Goal: Information Seeking & Learning: Check status

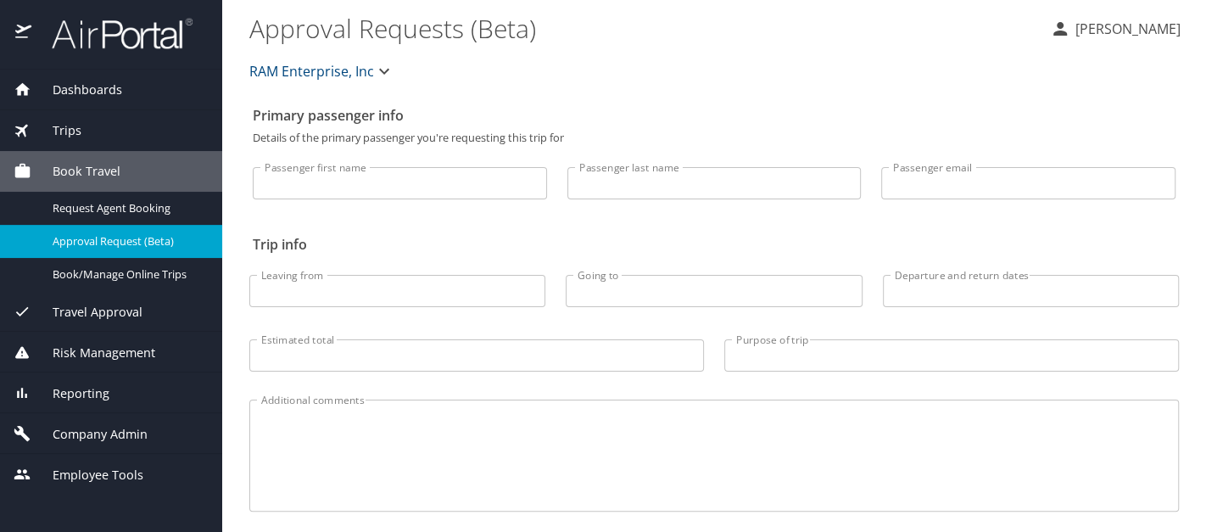
click at [115, 386] on div "Reporting" at bounding box center [111, 393] width 195 height 19
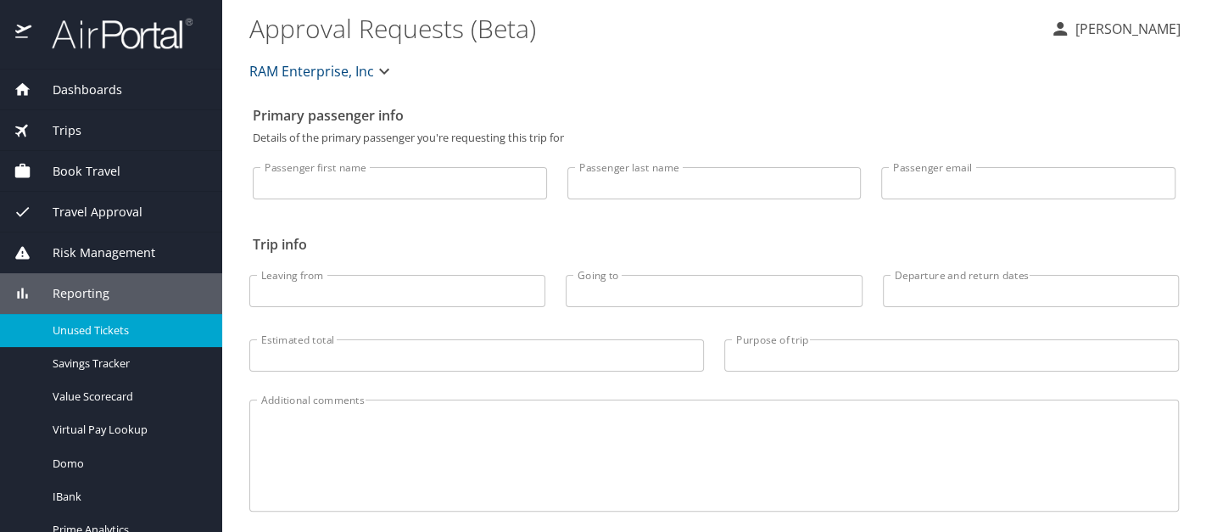
click at [125, 330] on span "Unused Tickets" at bounding box center [127, 330] width 149 height 16
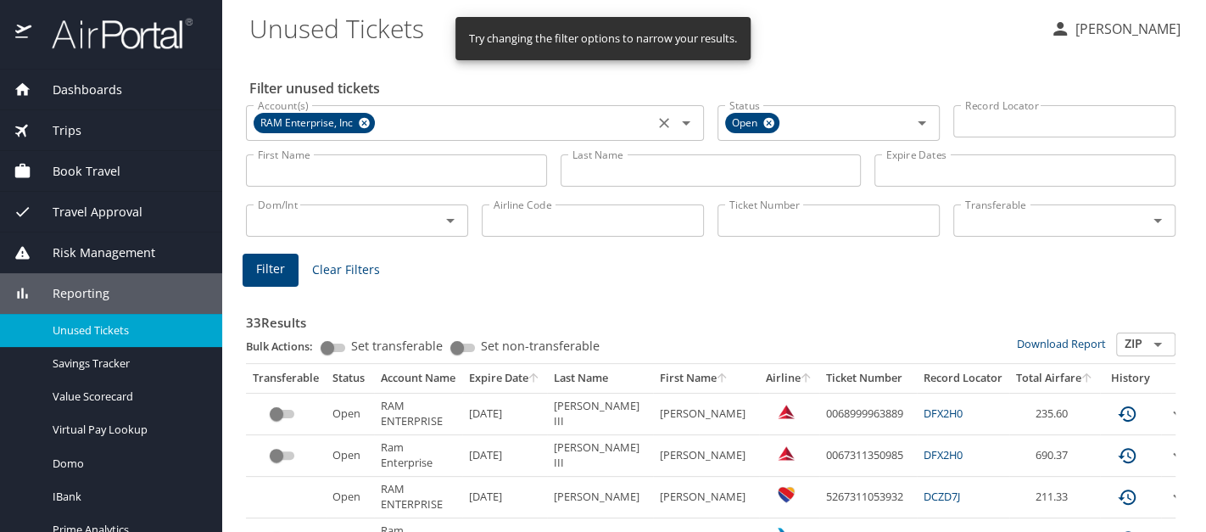
click at [366, 126] on icon at bounding box center [364, 123] width 11 height 11
click at [367, 131] on input "Account(s)" at bounding box center [450, 121] width 398 height 22
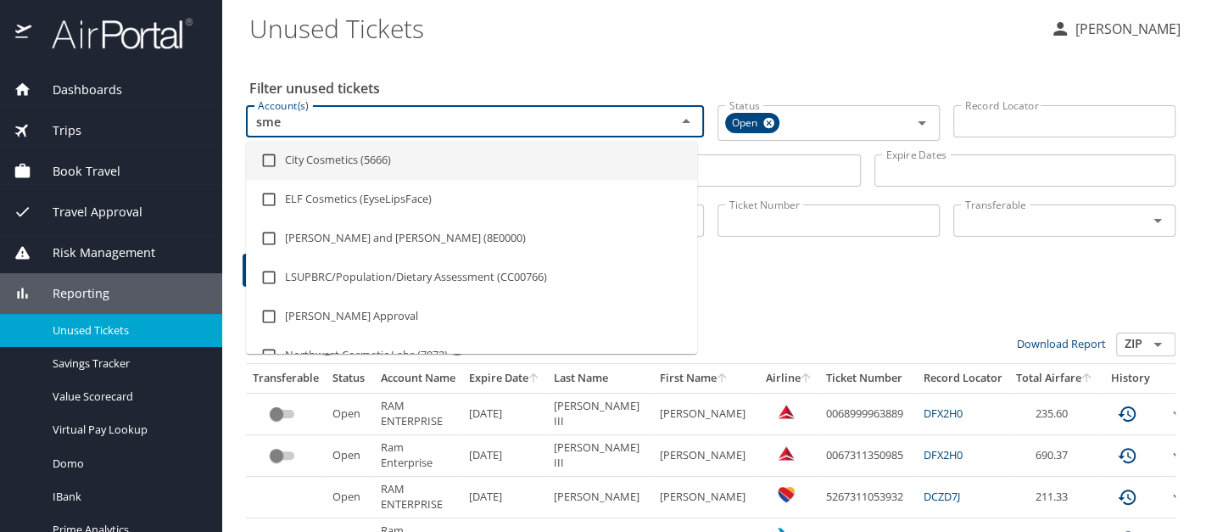
type input "sme"
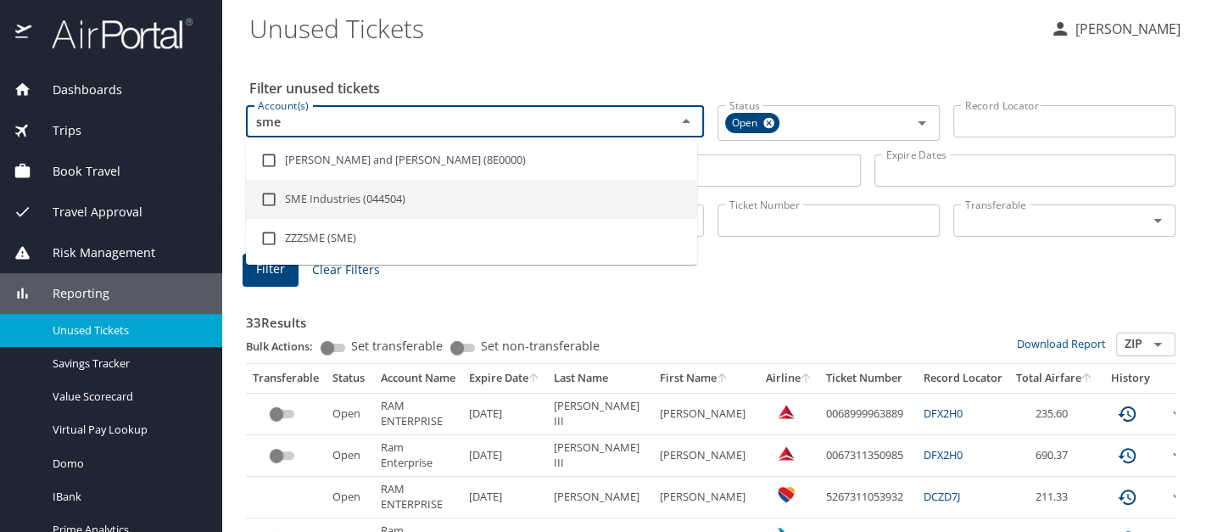
click at [364, 201] on li "SME Industries (044504)" at bounding box center [471, 199] width 451 height 39
checkbox input "true"
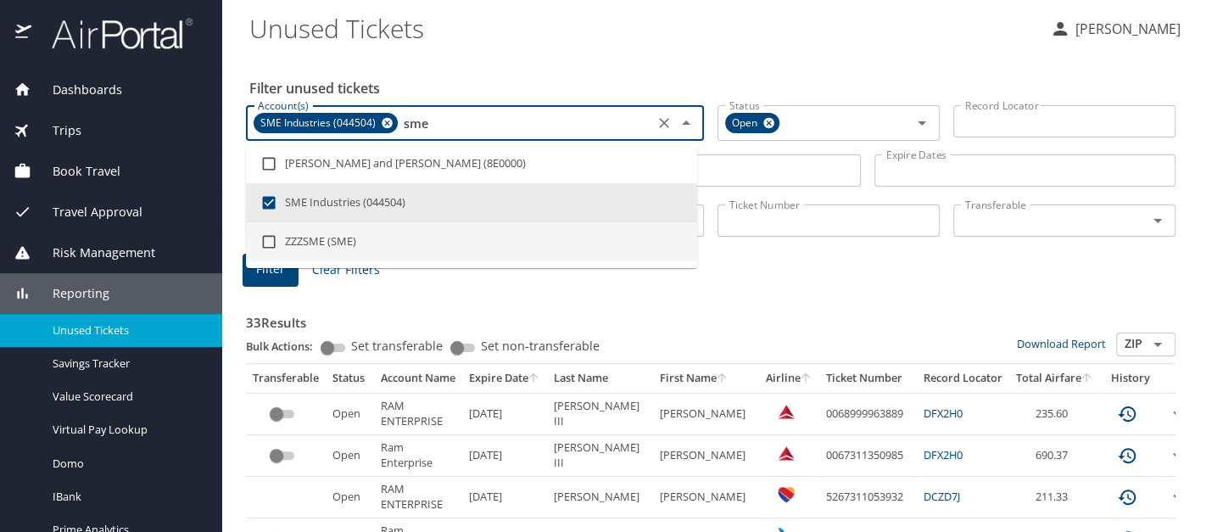
type input "sme"
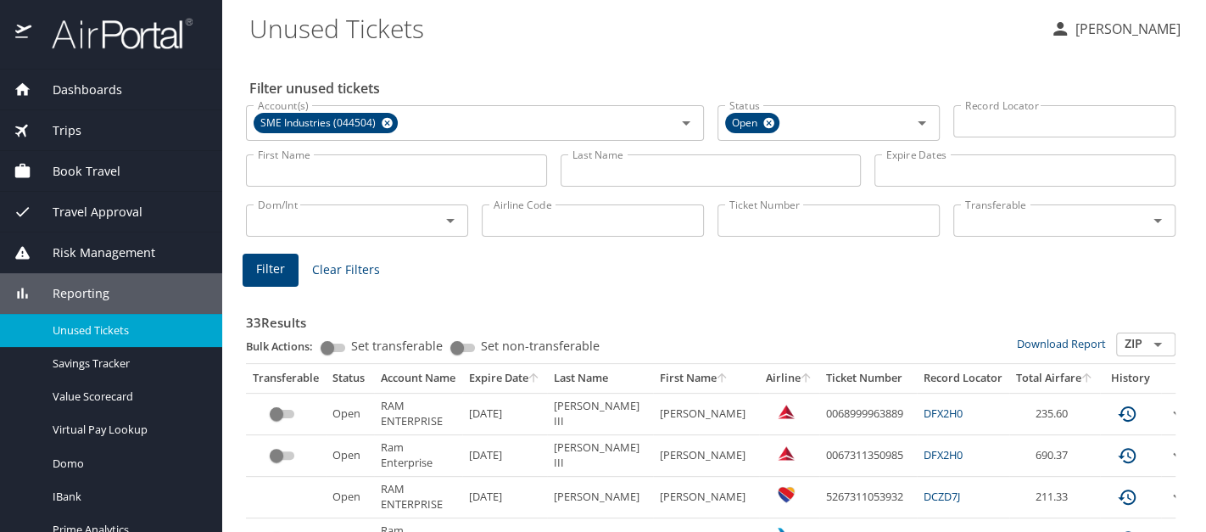
click at [262, 266] on span "Filter" at bounding box center [270, 269] width 29 height 21
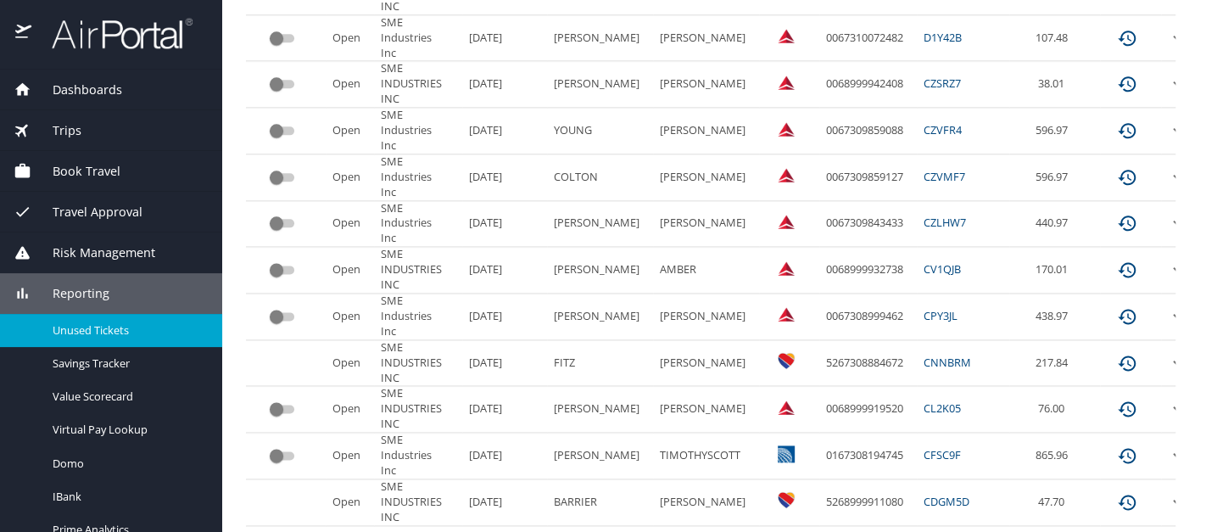
scroll to position [1031, 0]
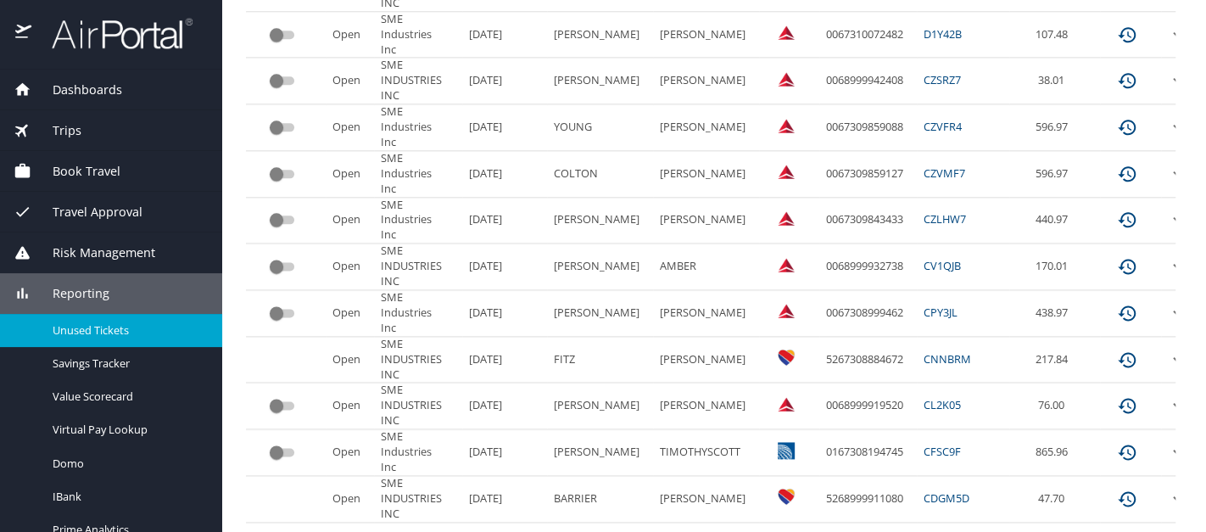
click at [574, 476] on td "BARRIER" at bounding box center [600, 499] width 106 height 46
copy td "BARRIER"
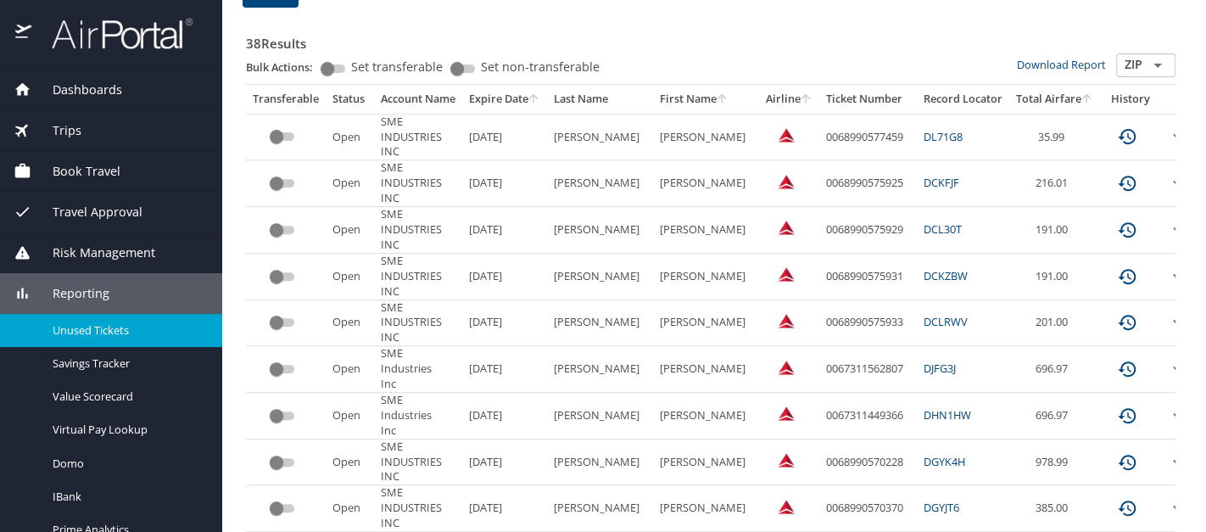
scroll to position [0, 0]
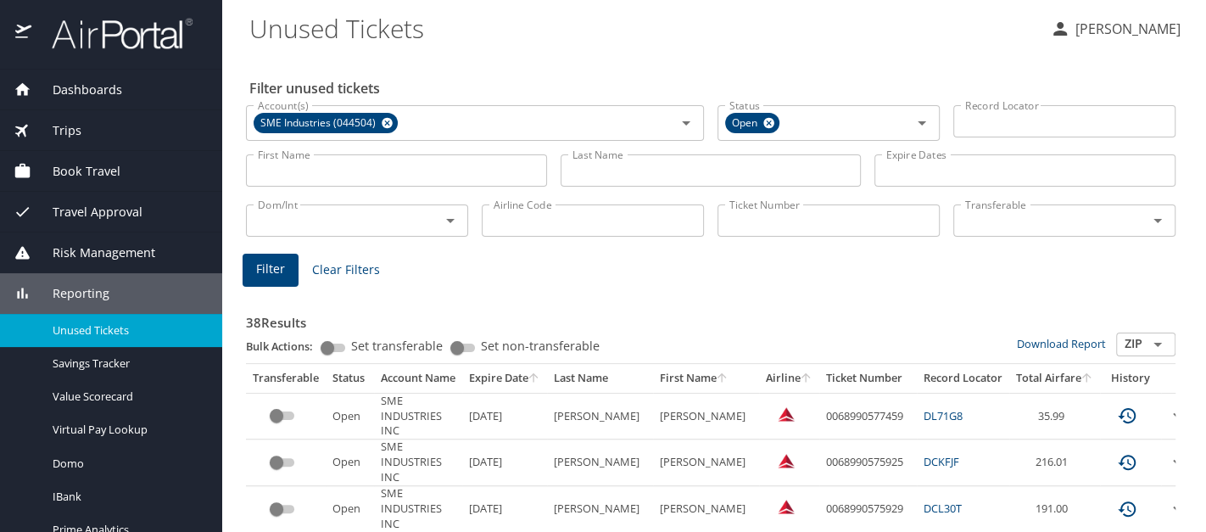
click at [591, 169] on input "Last Name" at bounding box center [711, 170] width 301 height 32
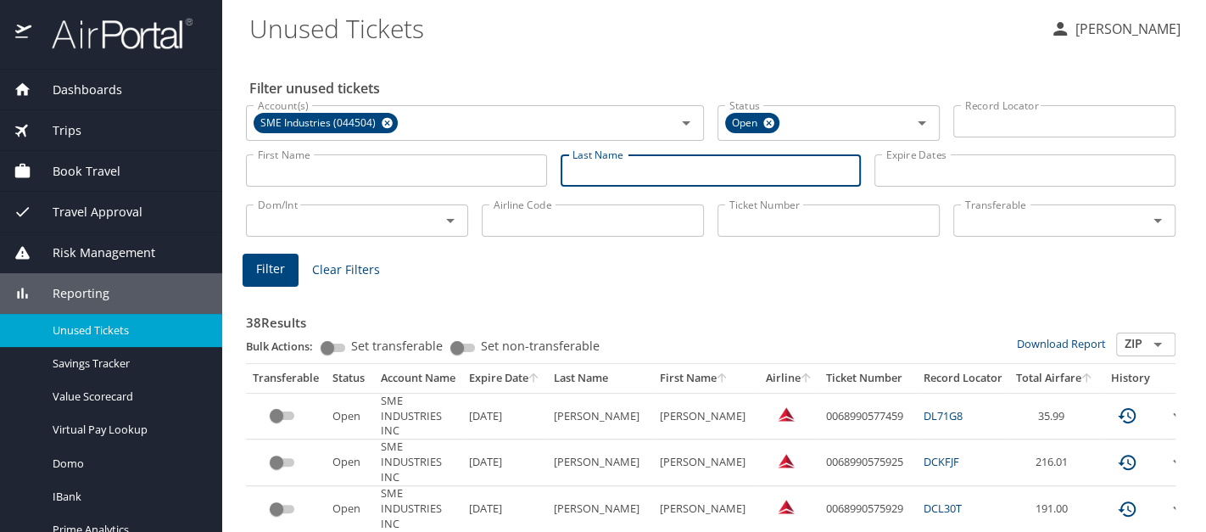
paste input "BARRIER"
type input "BARRIER"
click at [263, 266] on span "Filter" at bounding box center [270, 269] width 29 height 21
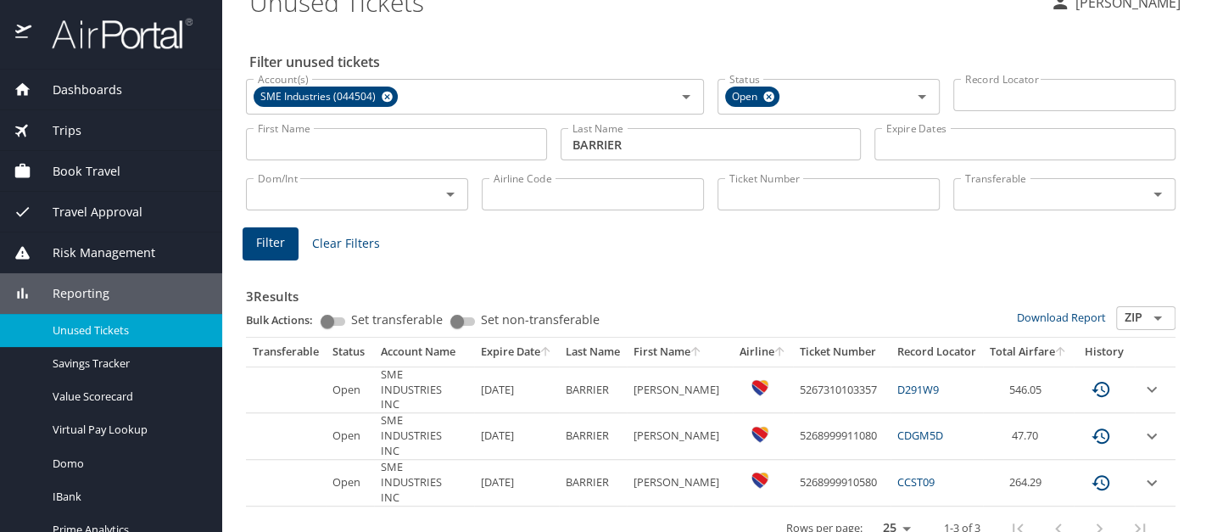
scroll to position [50, 0]
